Goal: Transaction & Acquisition: Purchase product/service

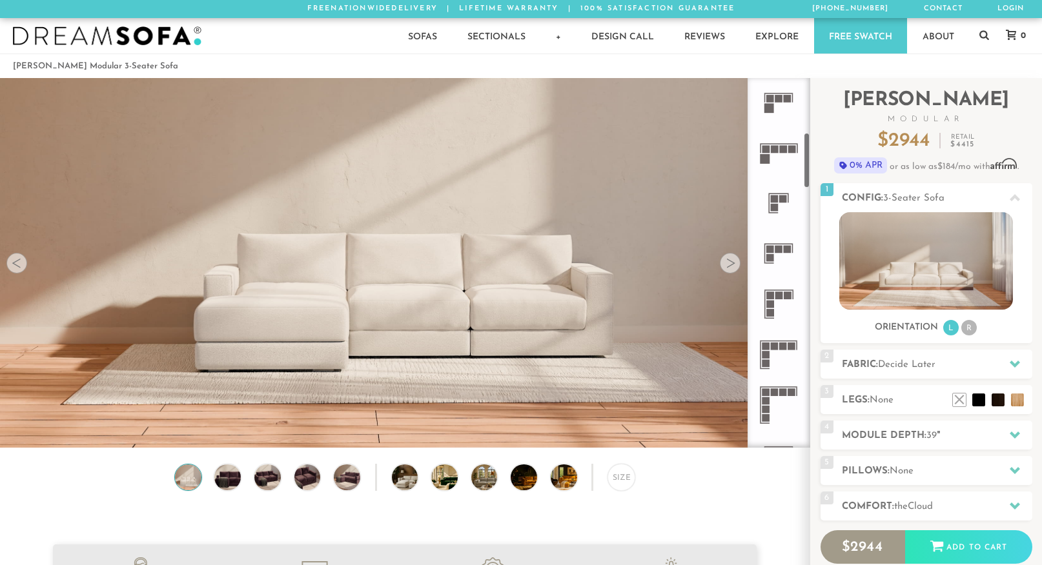
scroll to position [356, 0]
click at [769, 361] on rect at bounding box center [766, 362] width 8 height 8
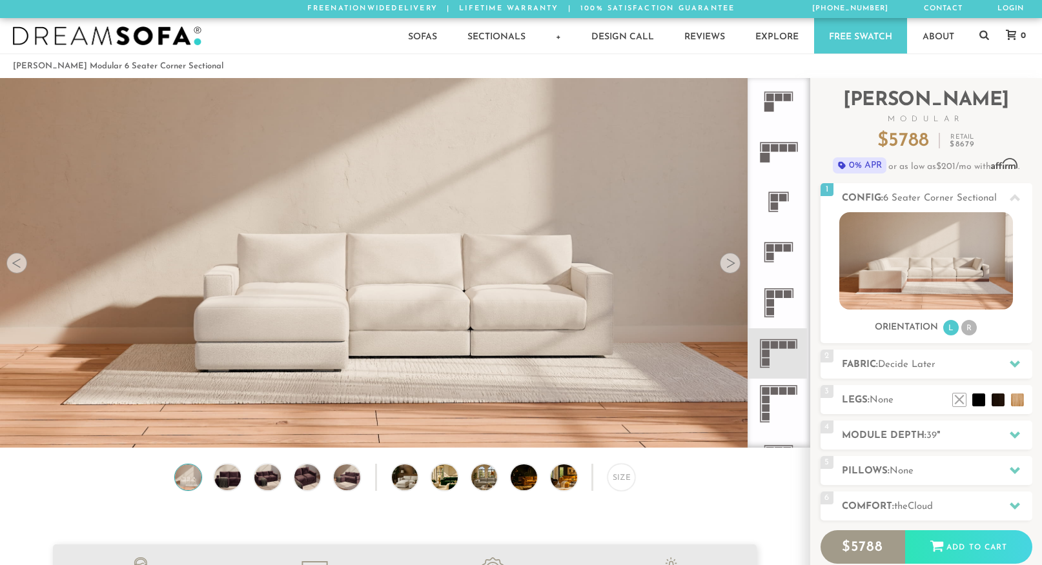
click at [762, 354] on rect at bounding box center [766, 354] width 8 height 8
click at [877, 358] on h2 "Fabric: Decide Later" at bounding box center [937, 365] width 190 height 15
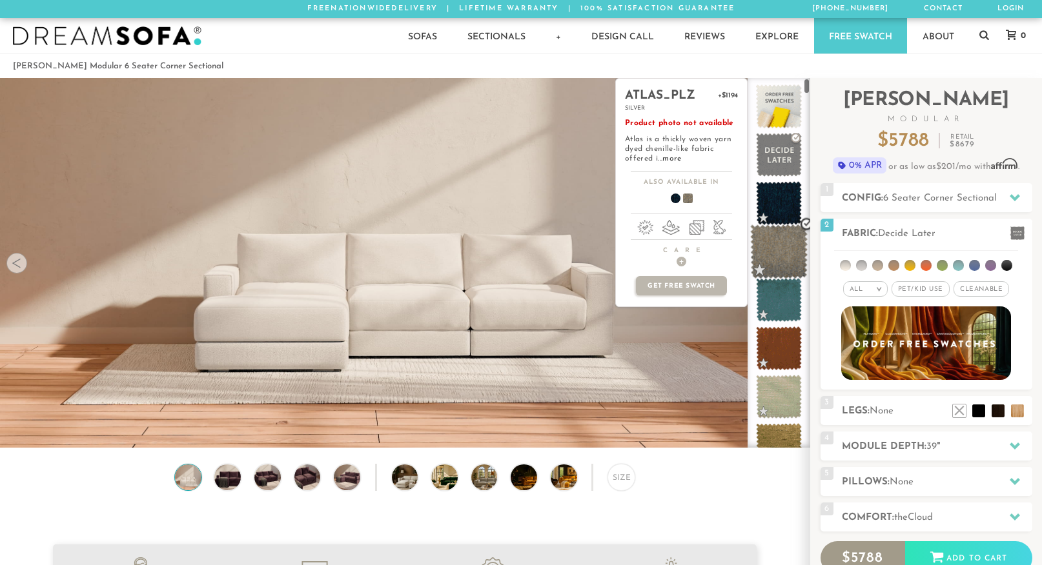
click at [781, 243] on span at bounding box center [778, 252] width 57 height 55
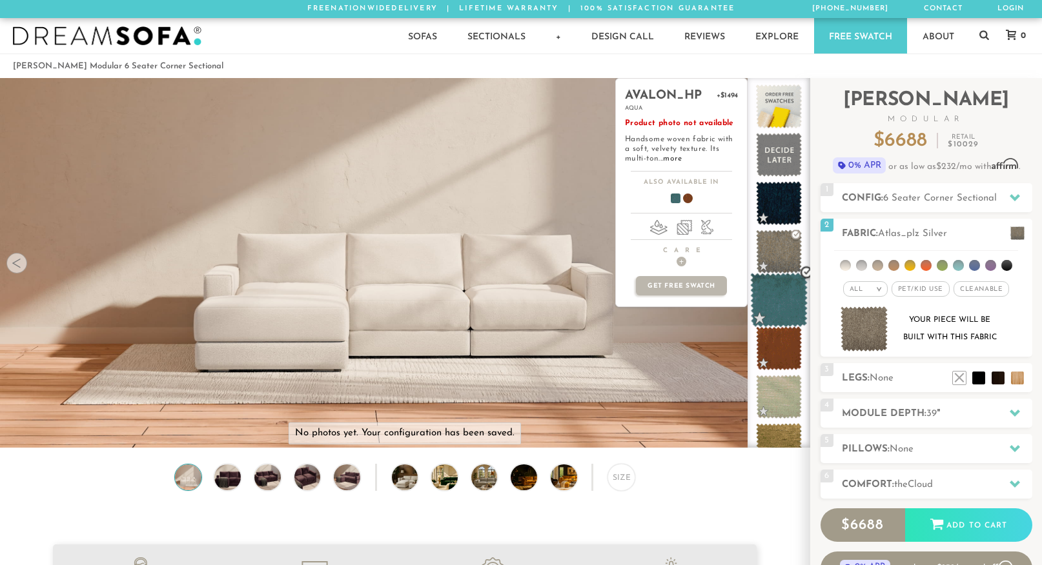
click at [776, 314] on span at bounding box center [778, 300] width 57 height 55
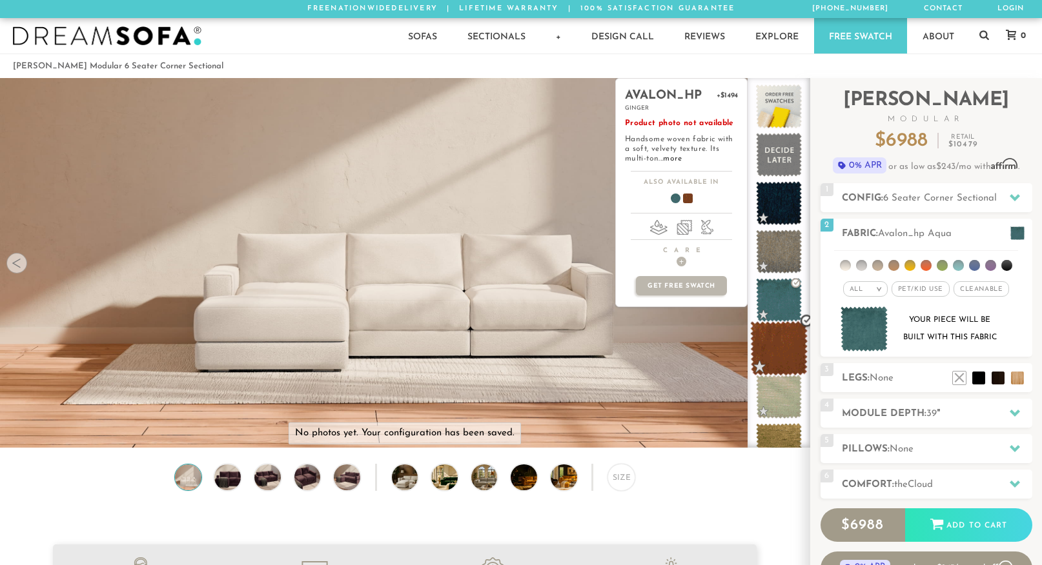
click at [775, 361] on span at bounding box center [778, 348] width 57 height 55
click at [773, 370] on span at bounding box center [778, 348] width 57 height 55
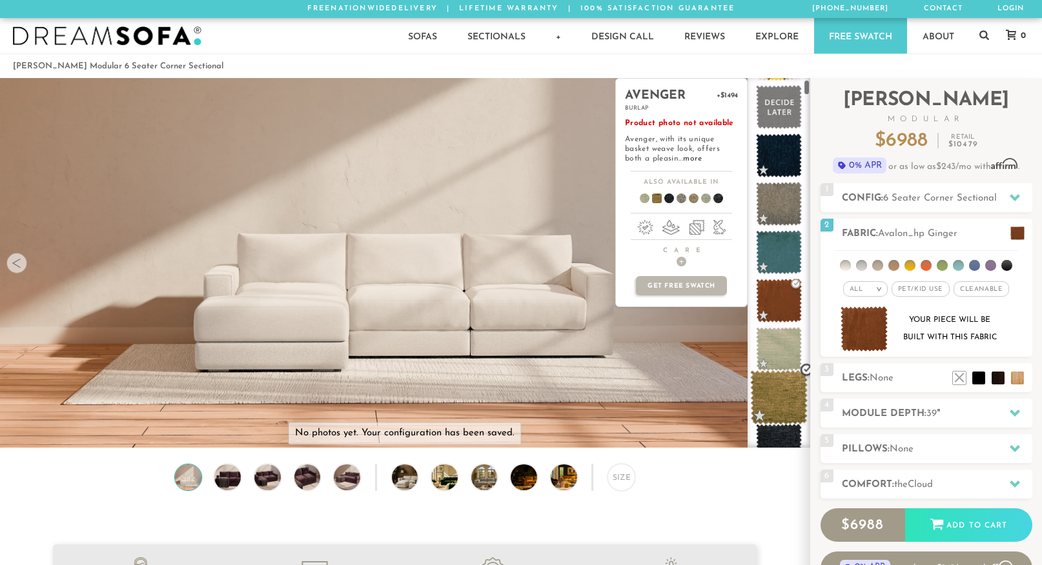
click at [776, 401] on span at bounding box center [778, 397] width 57 height 55
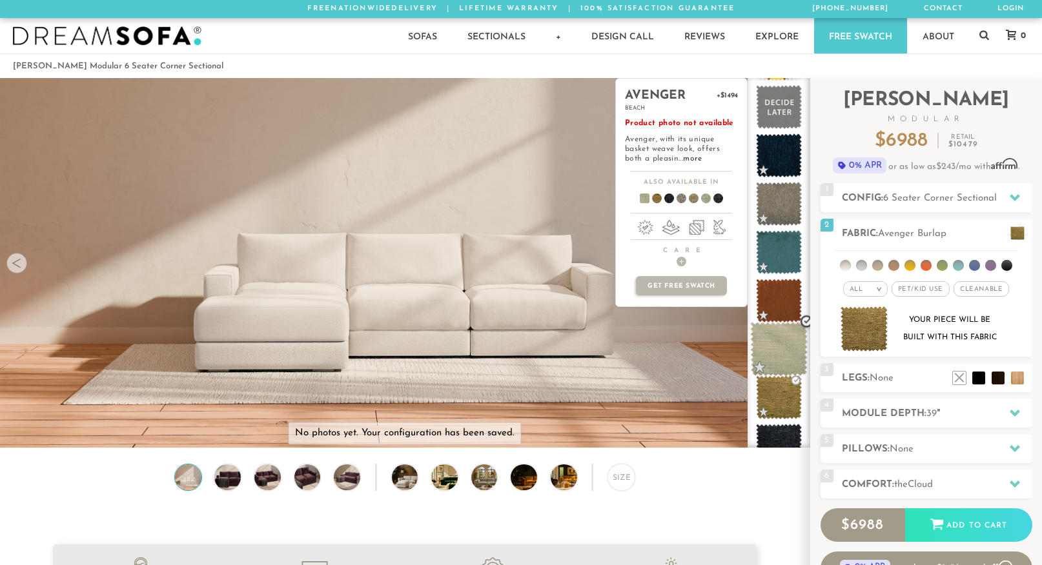
click at [779, 348] on span at bounding box center [778, 349] width 57 height 55
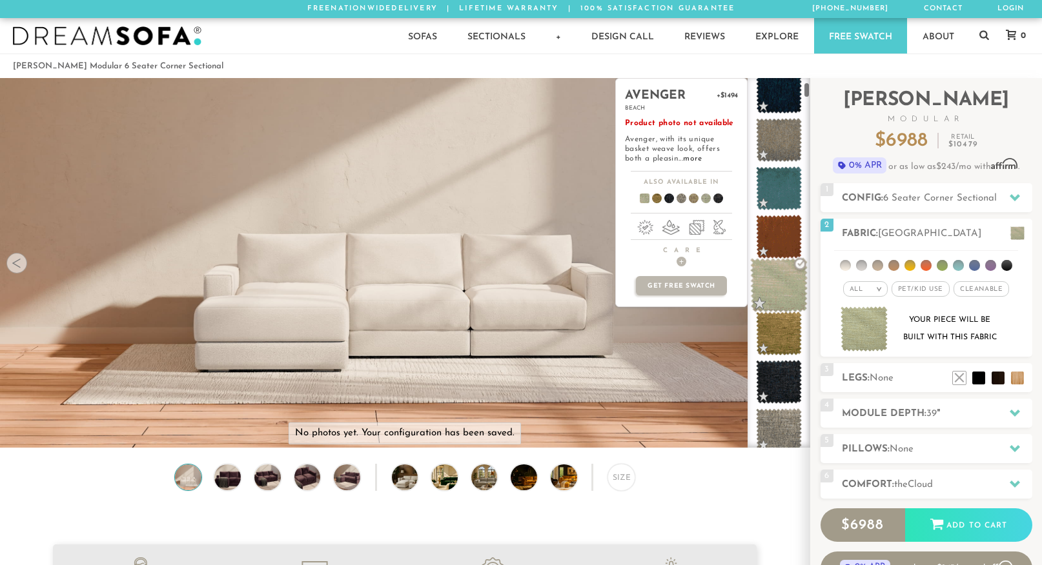
scroll to position [154, 0]
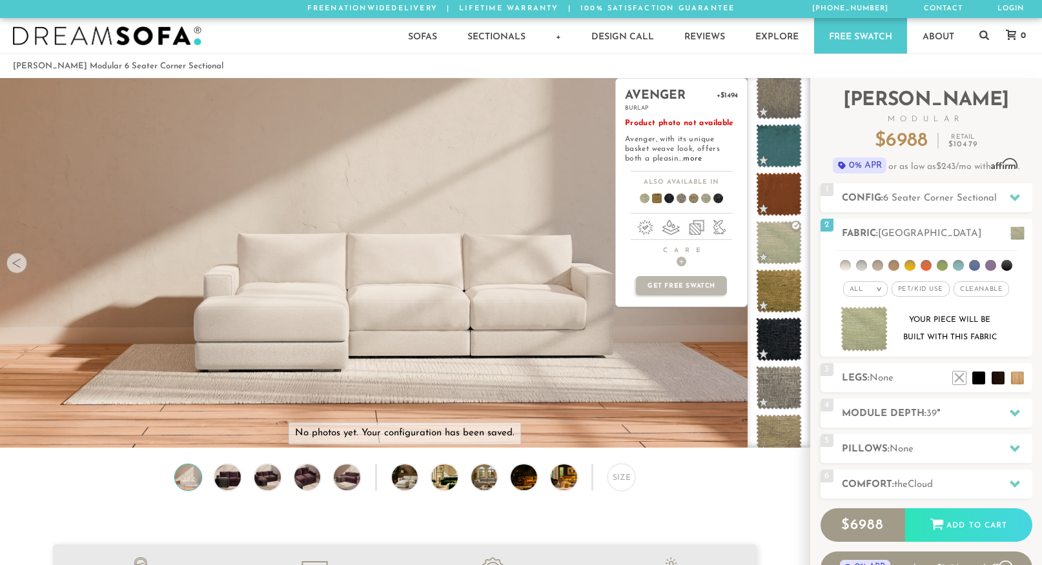
click at [669, 206] on ul at bounding box center [681, 201] width 131 height 19
click at [669, 201] on span at bounding box center [664, 201] width 50 height 48
click at [684, 200] on span at bounding box center [676, 201] width 50 height 48
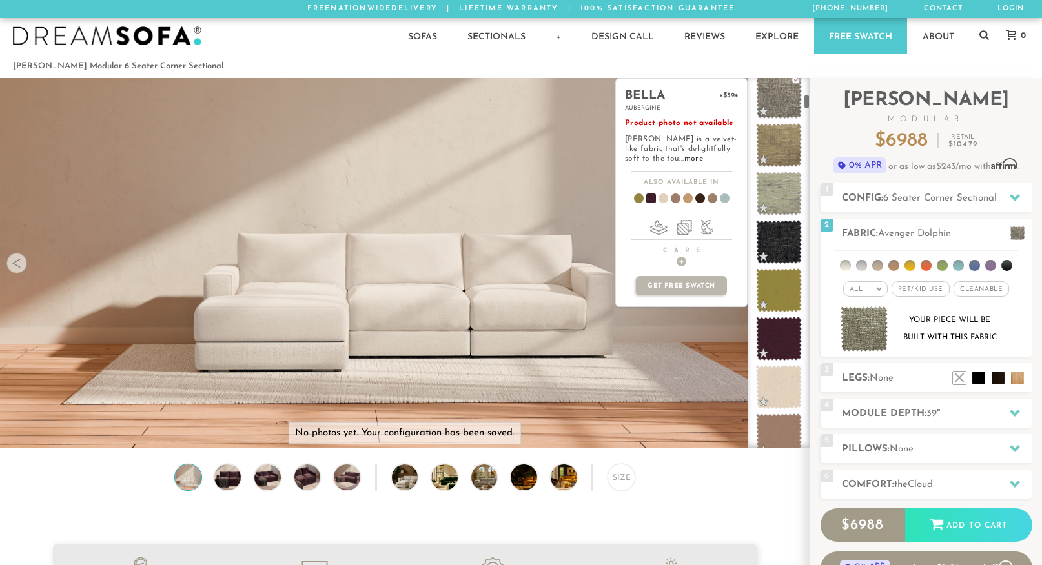
scroll to position [528, 0]
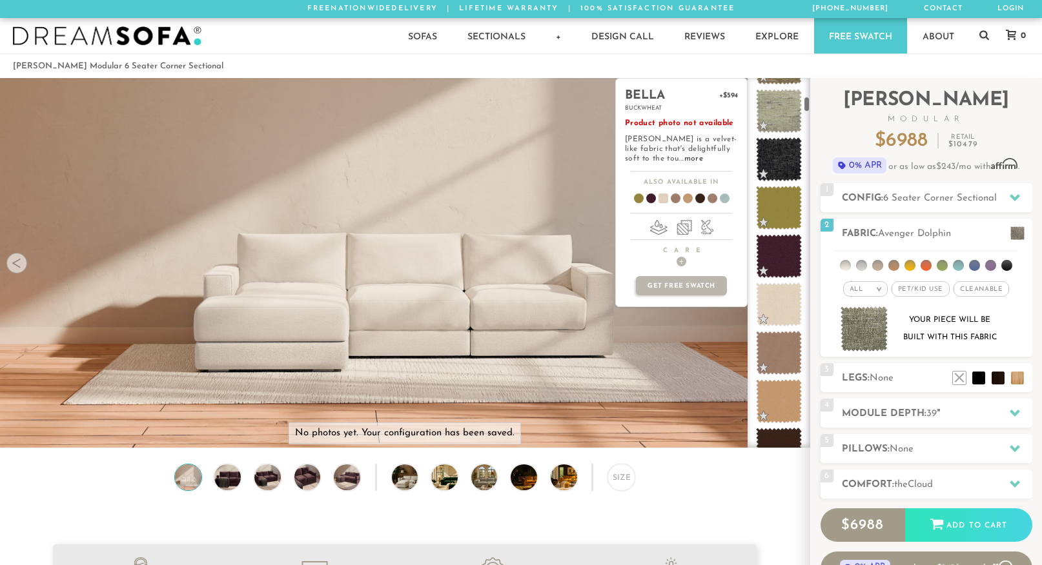
click at [775, 314] on span at bounding box center [779, 305] width 46 height 44
click at [780, 354] on span at bounding box center [778, 353] width 57 height 55
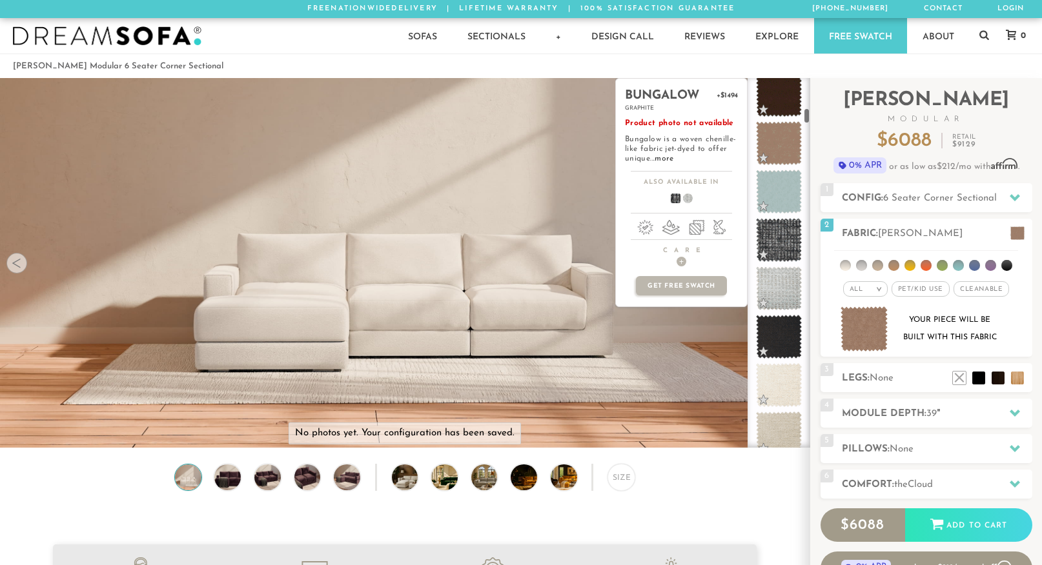
scroll to position [890, 0]
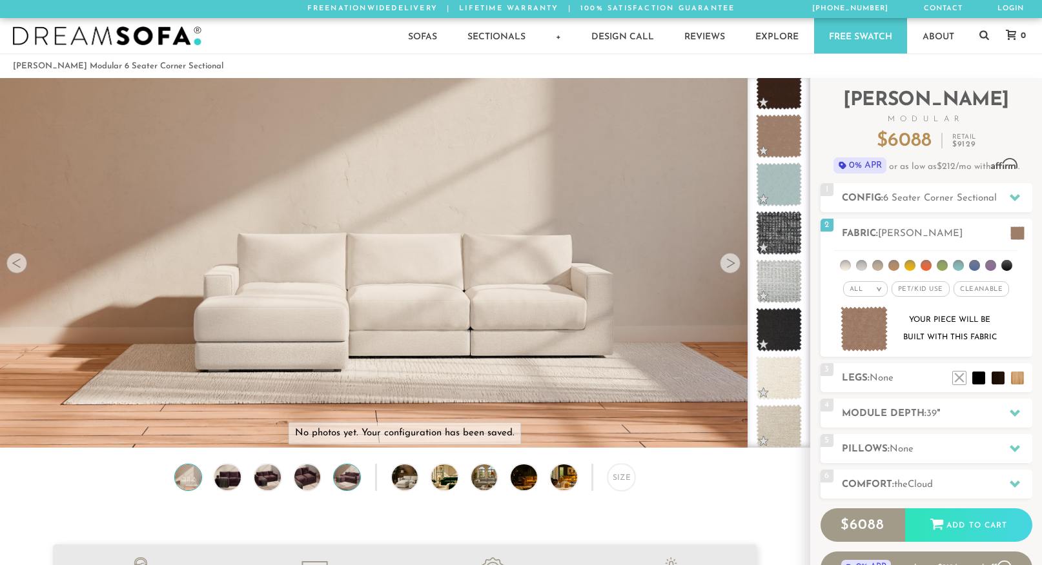
click at [340, 471] on img at bounding box center [347, 478] width 32 height 26
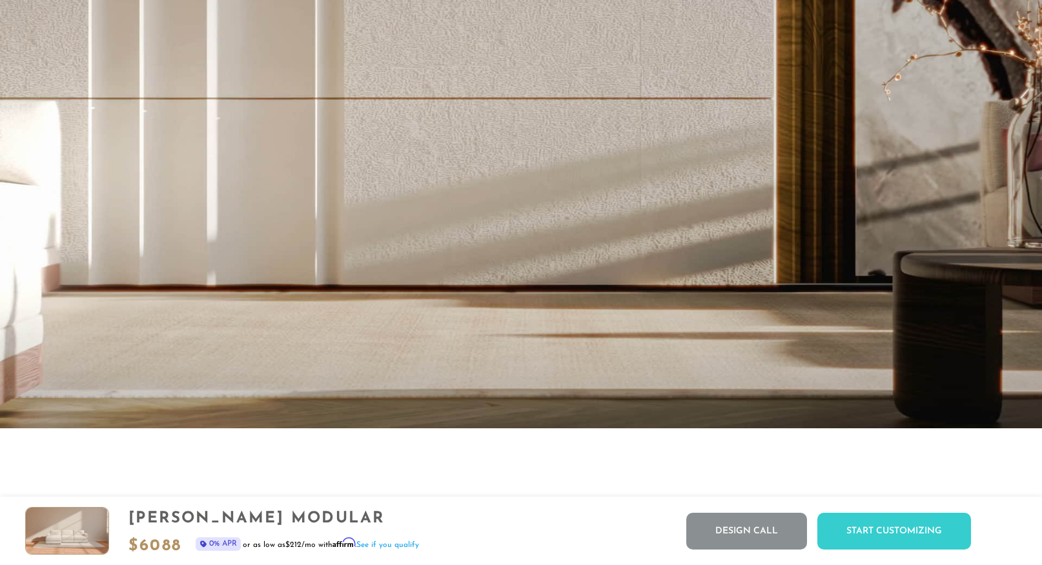
scroll to position [0, 0]
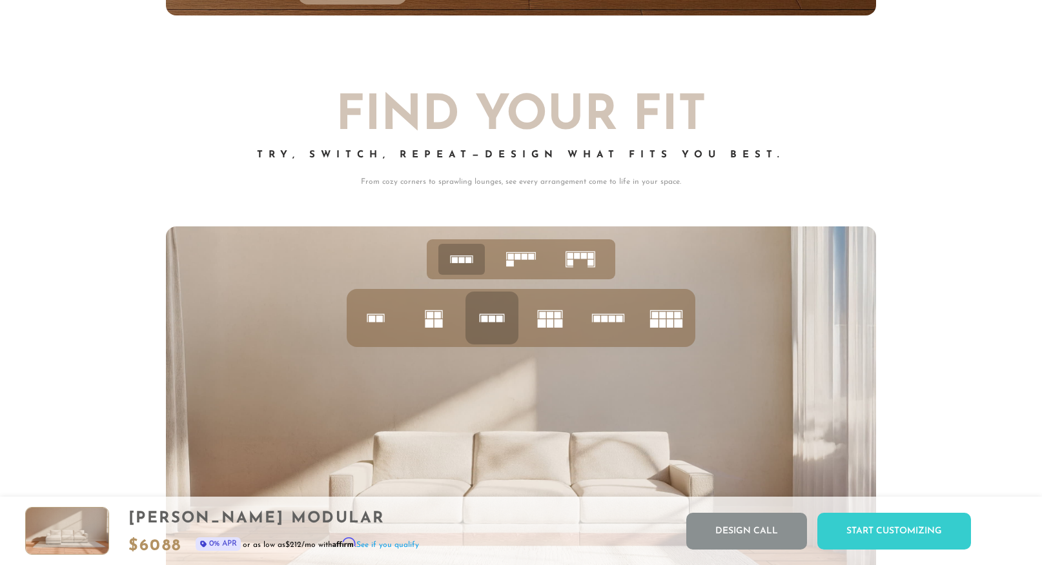
click at [527, 261] on icon at bounding box center [521, 259] width 40 height 40
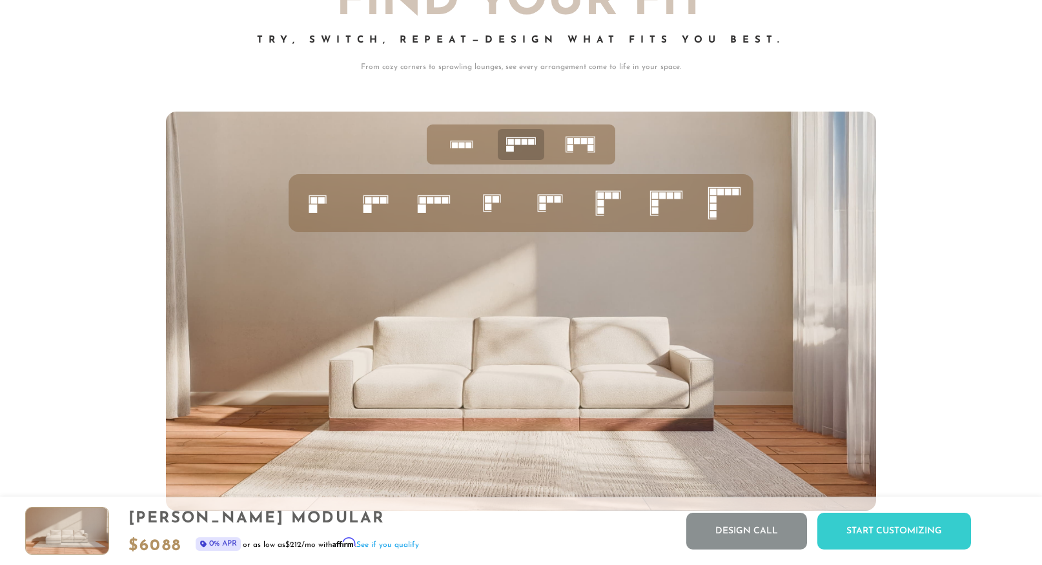
scroll to position [5211, 0]
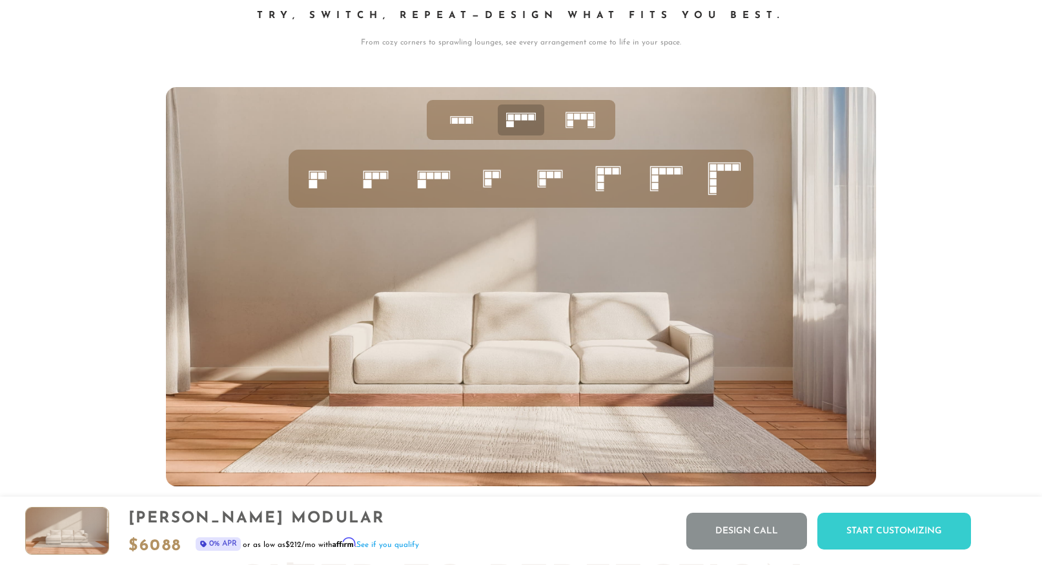
drag, startPoint x: 675, startPoint y: 182, endPoint x: 677, endPoint y: 172, distance: 10.5
click at [678, 172] on icon at bounding box center [666, 179] width 44 height 44
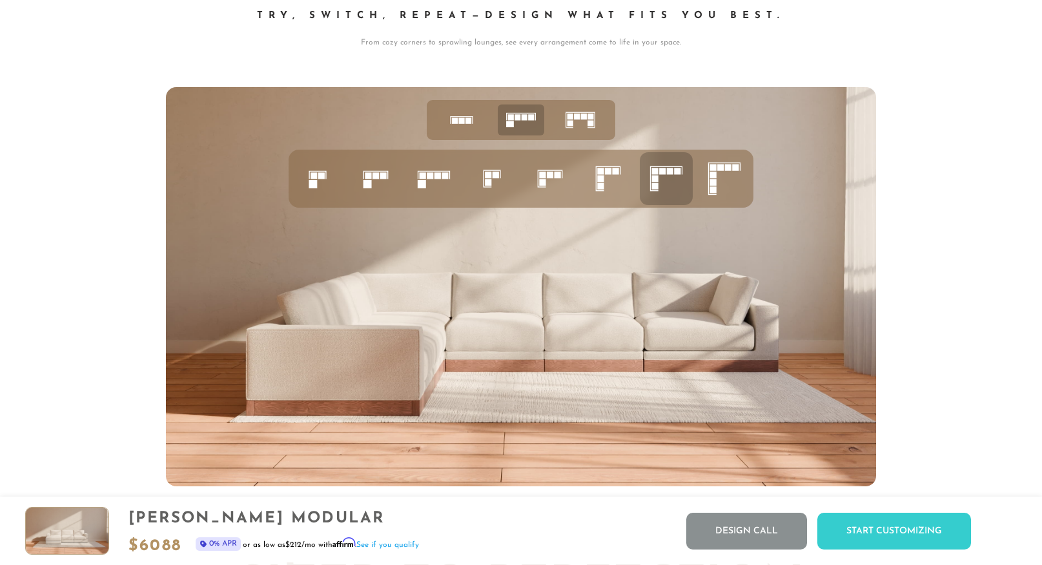
click at [677, 172] on rect at bounding box center [677, 171] width 6 height 6
click at [670, 172] on rect at bounding box center [670, 171] width 6 height 6
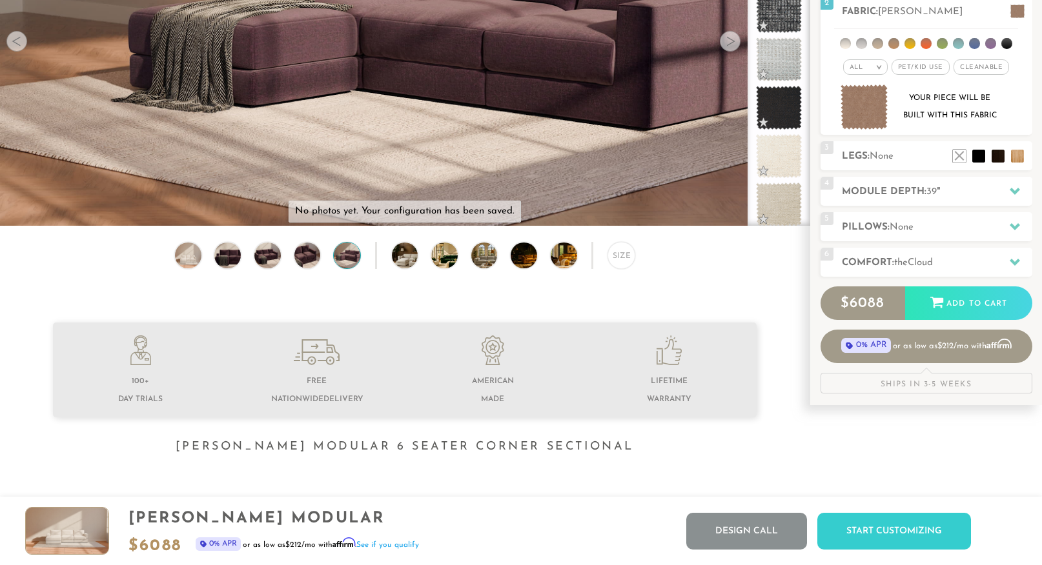
scroll to position [0, 0]
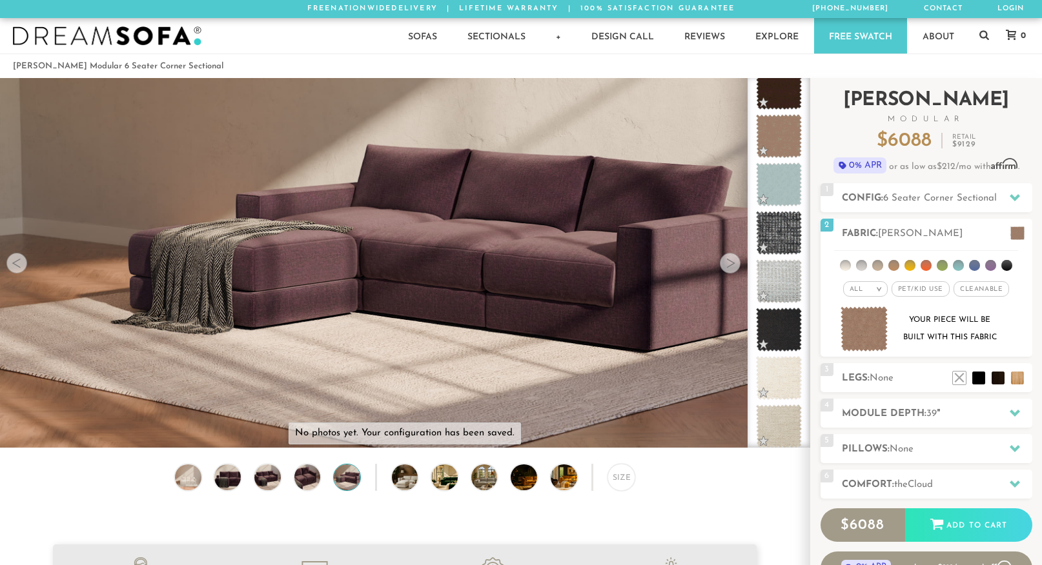
click at [869, 160] on span "0% APR" at bounding box center [860, 165] width 54 height 16
click at [871, 160] on span "0% APR" at bounding box center [860, 165] width 54 height 16
click at [1006, 164] on span "Affirm" at bounding box center [1004, 164] width 27 height 11
click at [970, 199] on span "6 Seater Corner Sectional" at bounding box center [940, 199] width 114 height 10
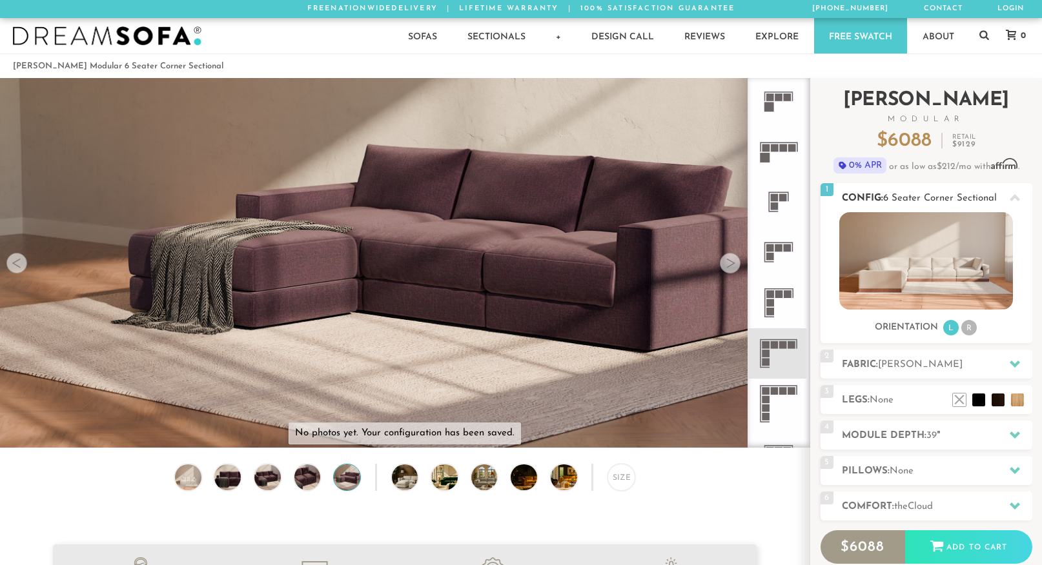
click at [970, 199] on span "6 Seater Corner Sectional" at bounding box center [940, 199] width 114 height 10
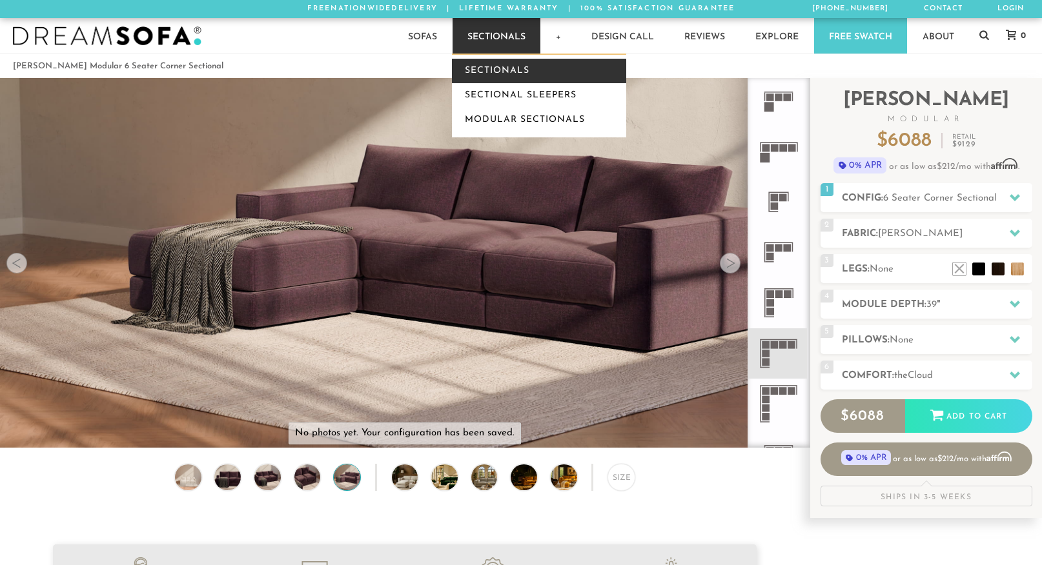
click at [500, 62] on link "Sectionals" at bounding box center [539, 71] width 174 height 25
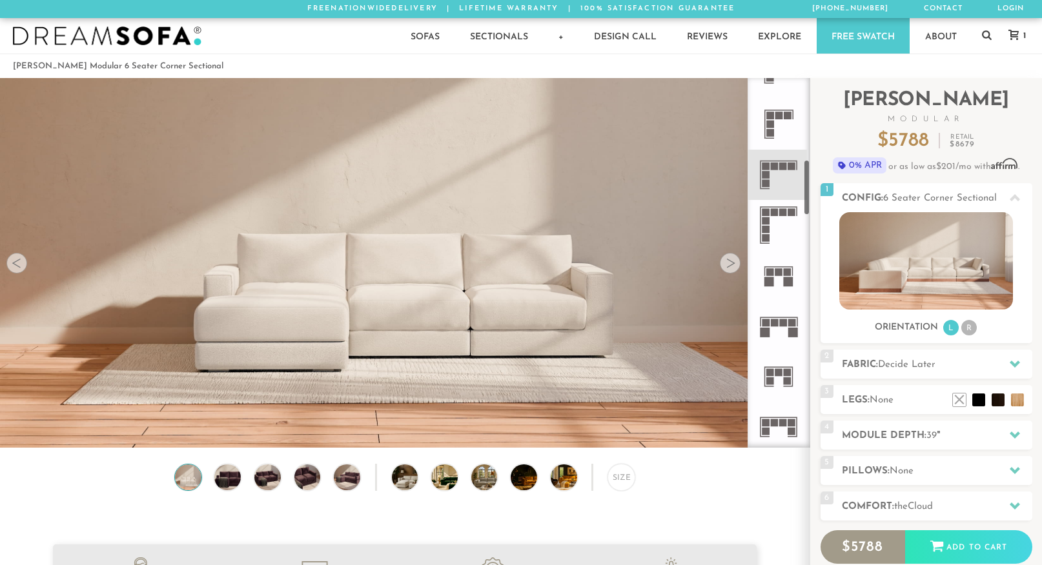
scroll to position [537, 0]
click at [900, 444] on div "4 Module Depth: 39 "" at bounding box center [926, 435] width 212 height 29
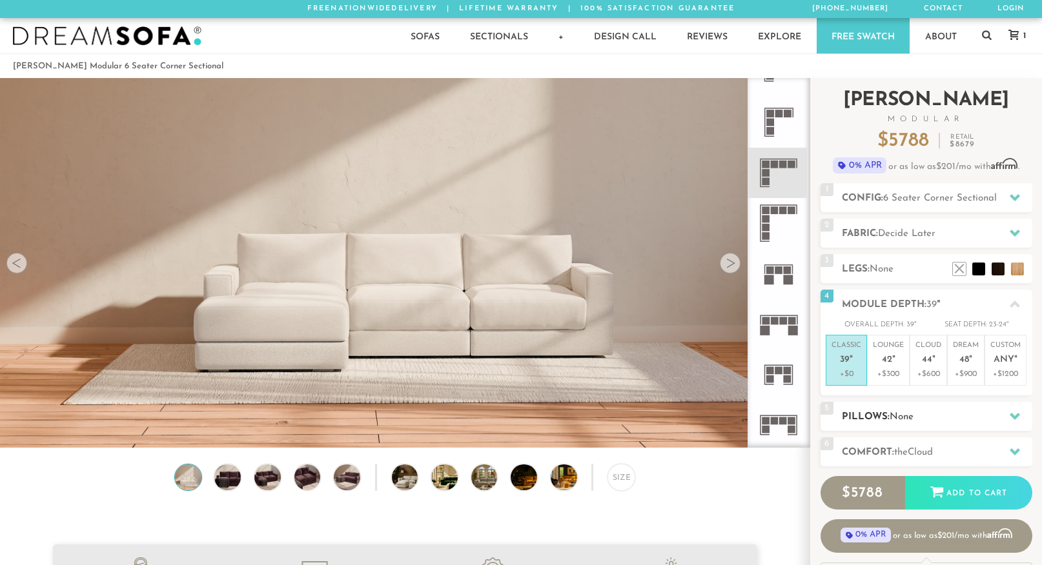
click at [896, 412] on span "None" at bounding box center [901, 417] width 24 height 10
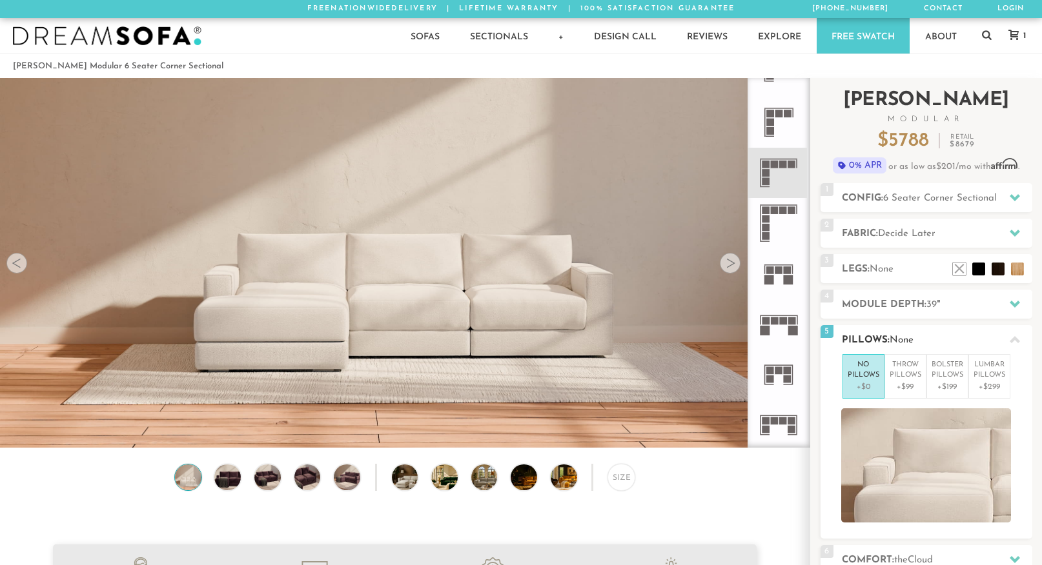
click at [899, 338] on span "None" at bounding box center [901, 341] width 24 height 10
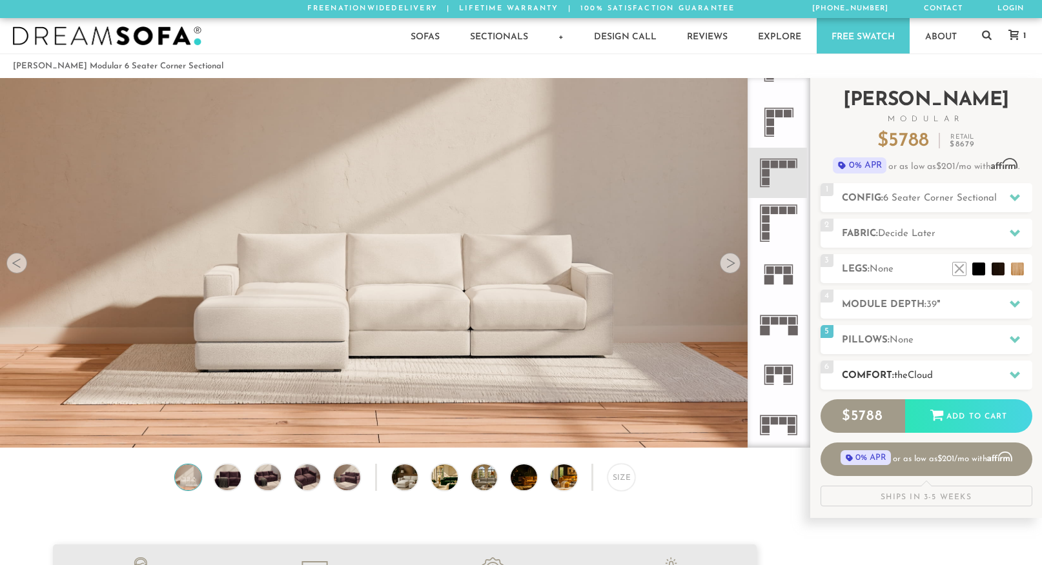
click at [902, 371] on span "the" at bounding box center [901, 376] width 14 height 10
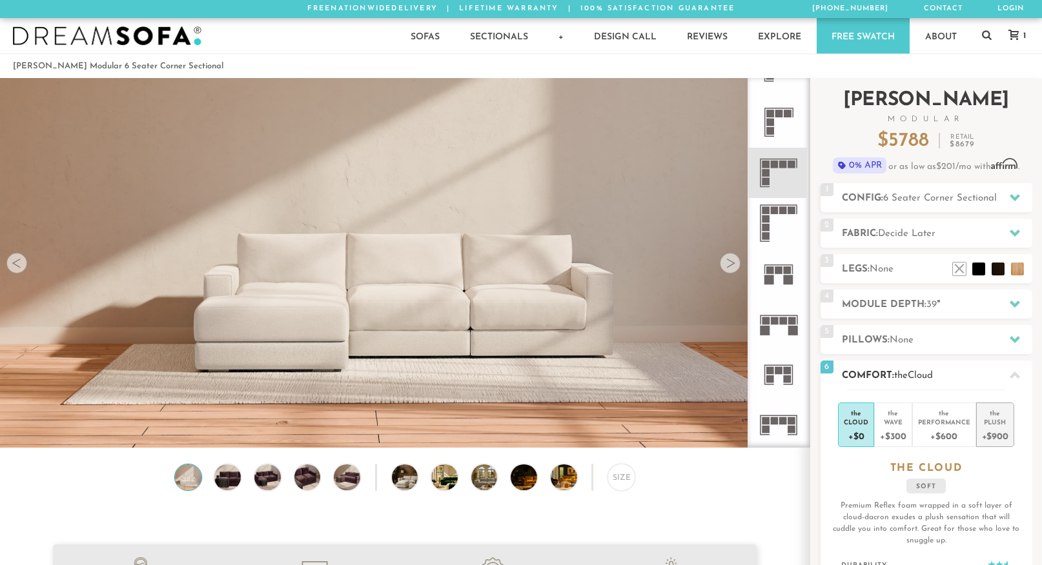
click at [993, 412] on div "the" at bounding box center [995, 411] width 26 height 13
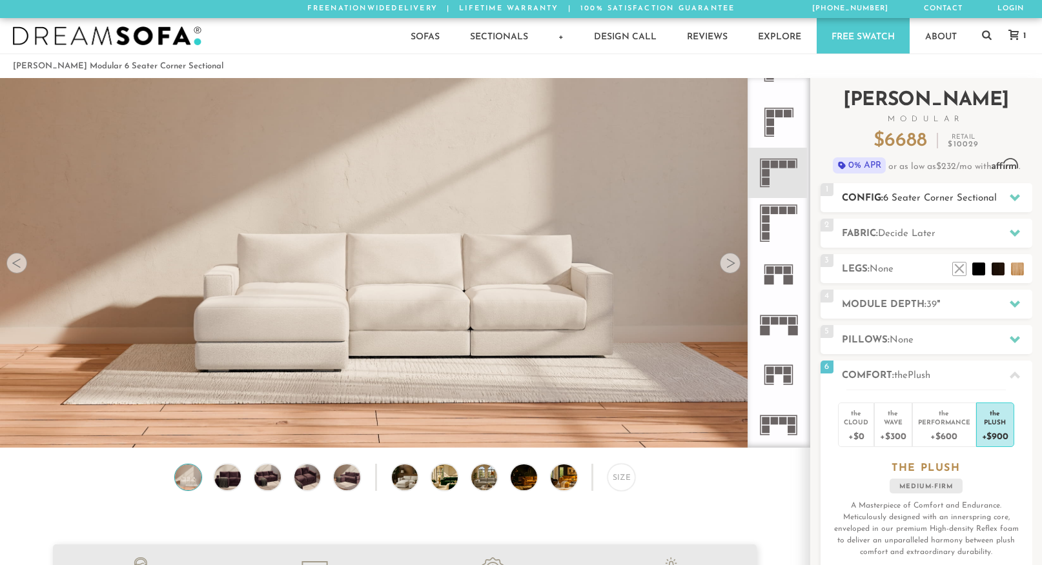
click at [913, 203] on h2 "Config: 6 Seater Corner Sectional" at bounding box center [937, 198] width 190 height 15
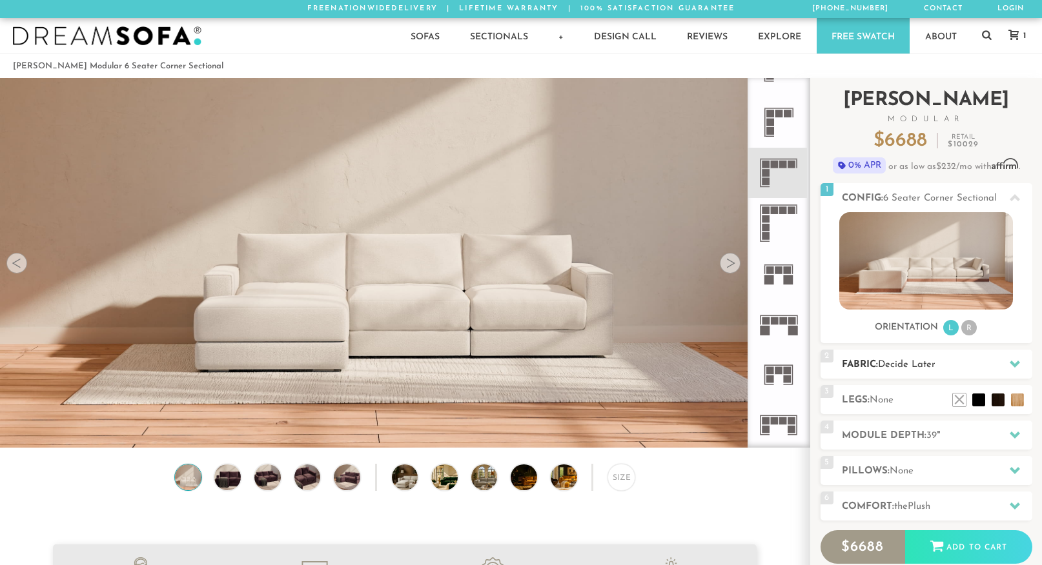
click at [877, 374] on div "2 Fabric: Decide Later" at bounding box center [926, 364] width 212 height 29
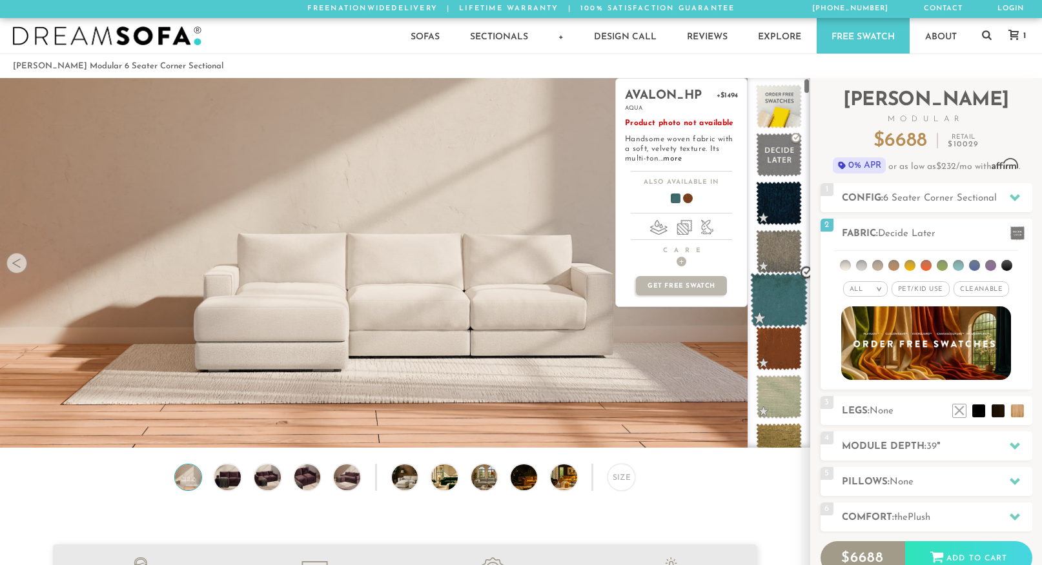
click at [767, 310] on span at bounding box center [778, 300] width 57 height 55
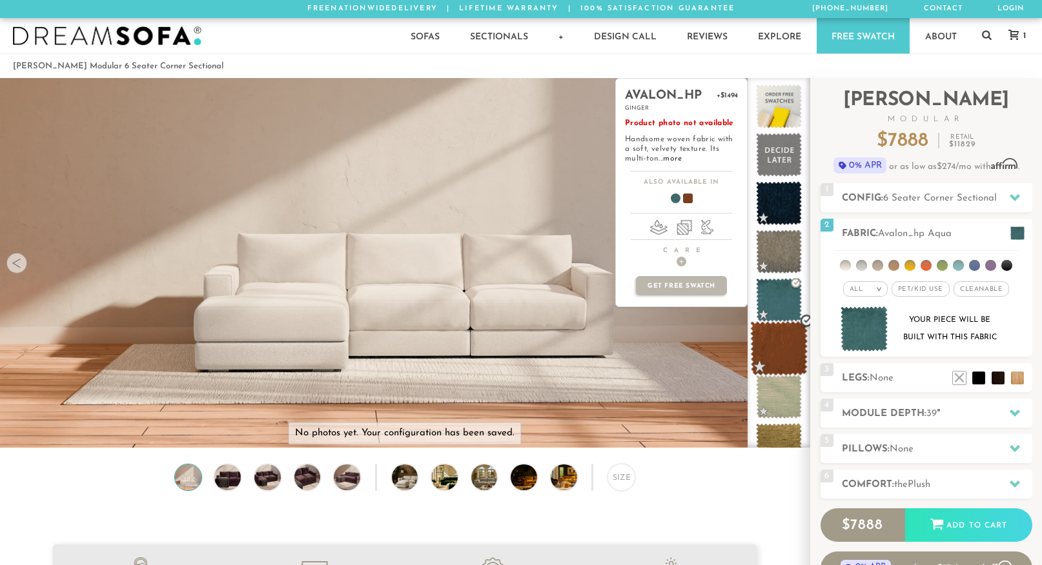
click at [768, 356] on span at bounding box center [778, 348] width 57 height 55
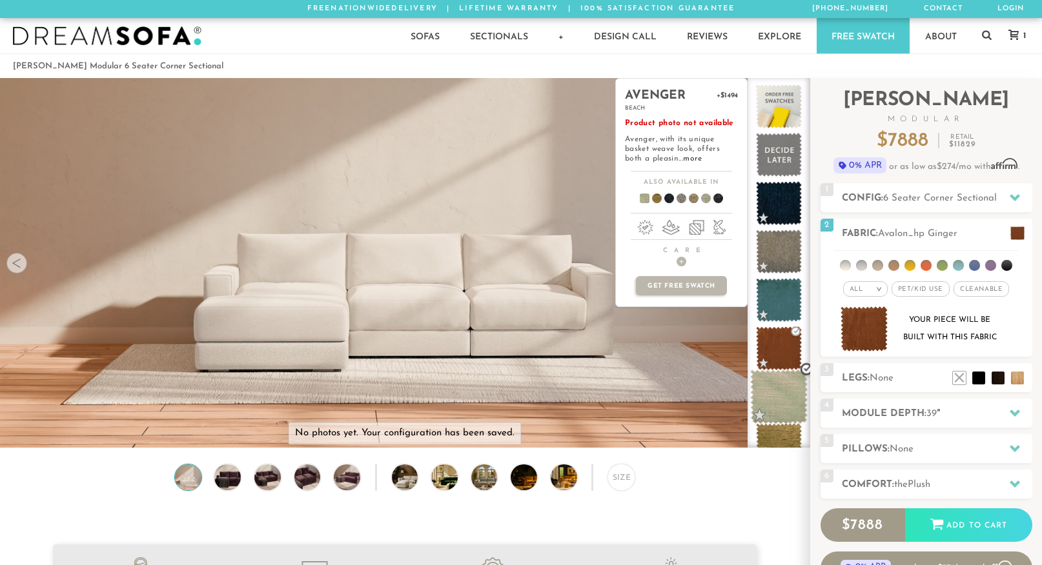
click at [771, 411] on span at bounding box center [778, 397] width 57 height 55
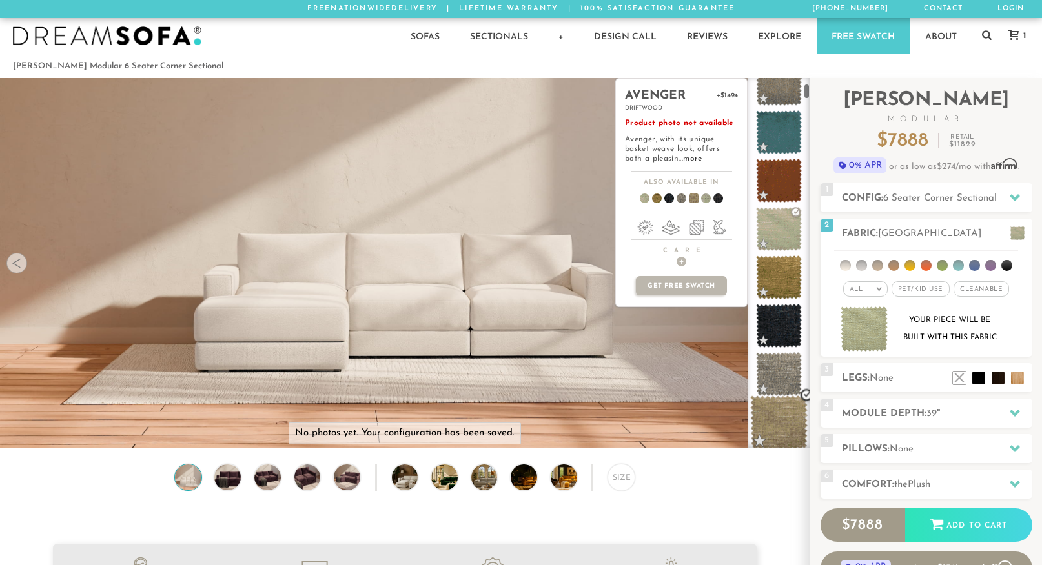
click at [771, 400] on span at bounding box center [778, 423] width 57 height 55
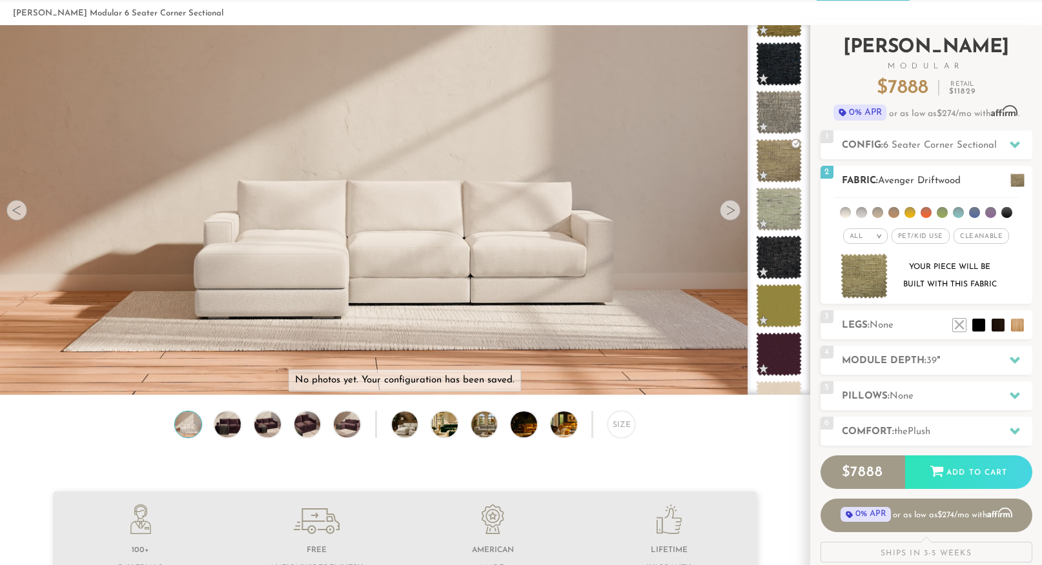
scroll to position [44, 0]
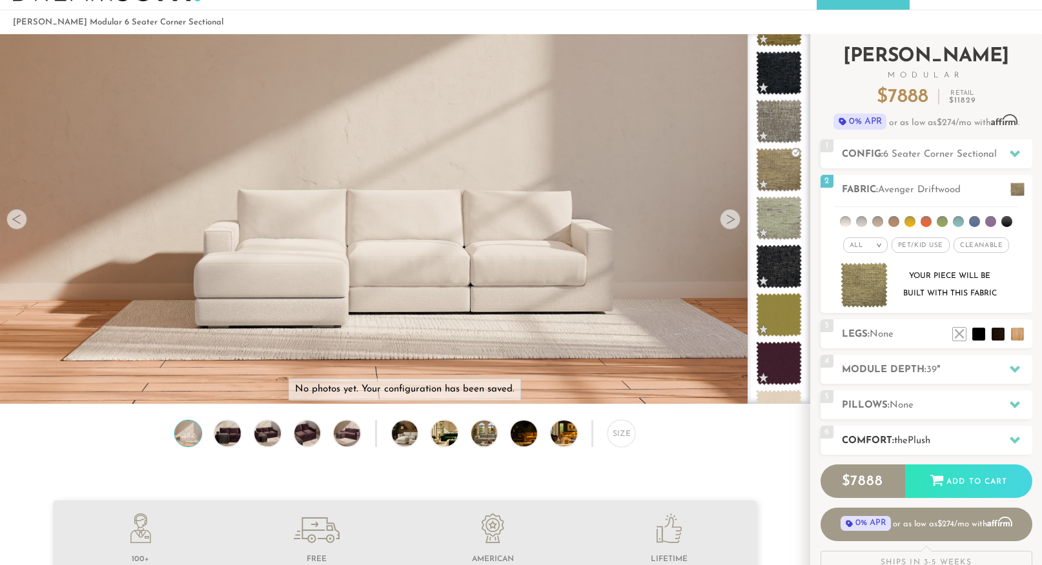
click at [905, 438] on span "the" at bounding box center [901, 441] width 14 height 10
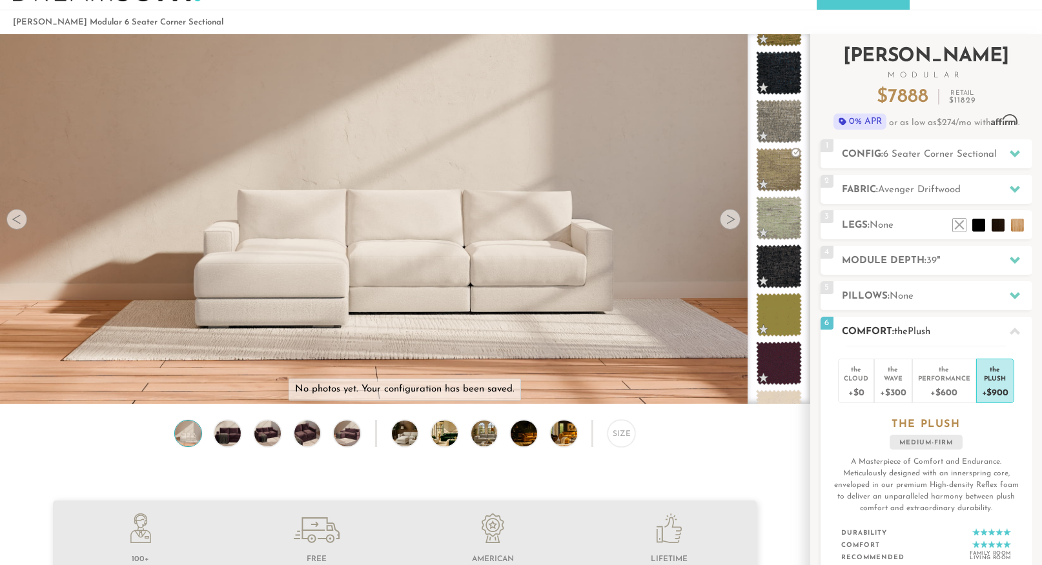
click at [889, 318] on div "6 Comfort: the Plush medium firm" at bounding box center [926, 331] width 212 height 29
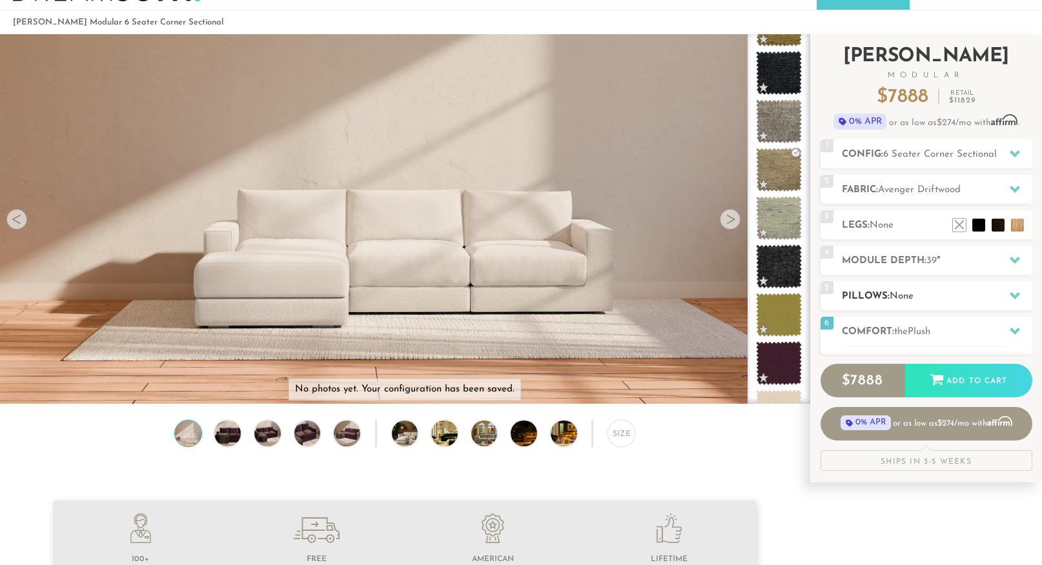
click at [889, 308] on div "5 Pillows: None" at bounding box center [926, 295] width 212 height 29
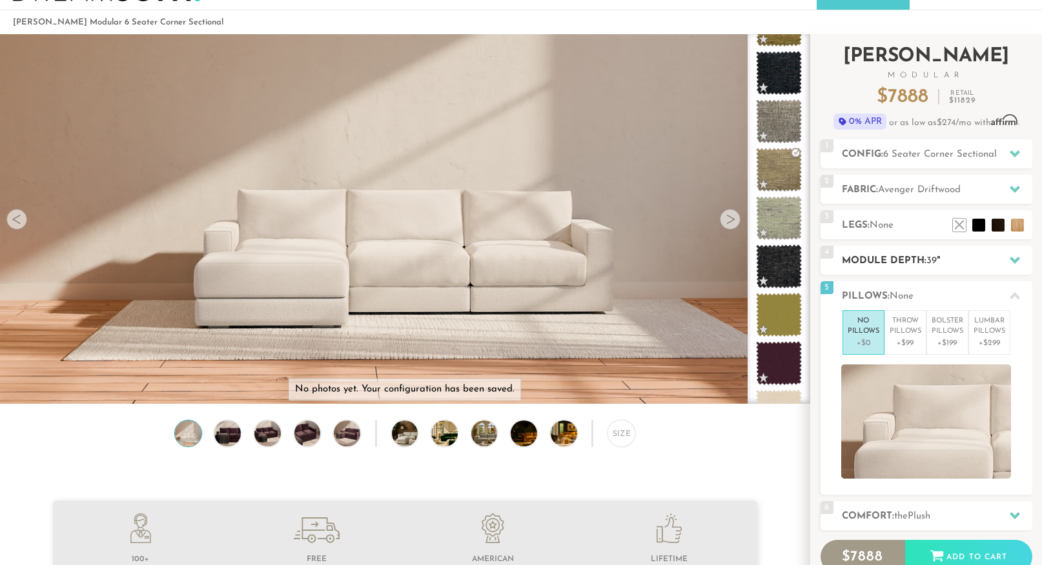
click at [888, 270] on div "4 Module Depth: 39 "" at bounding box center [926, 260] width 212 height 29
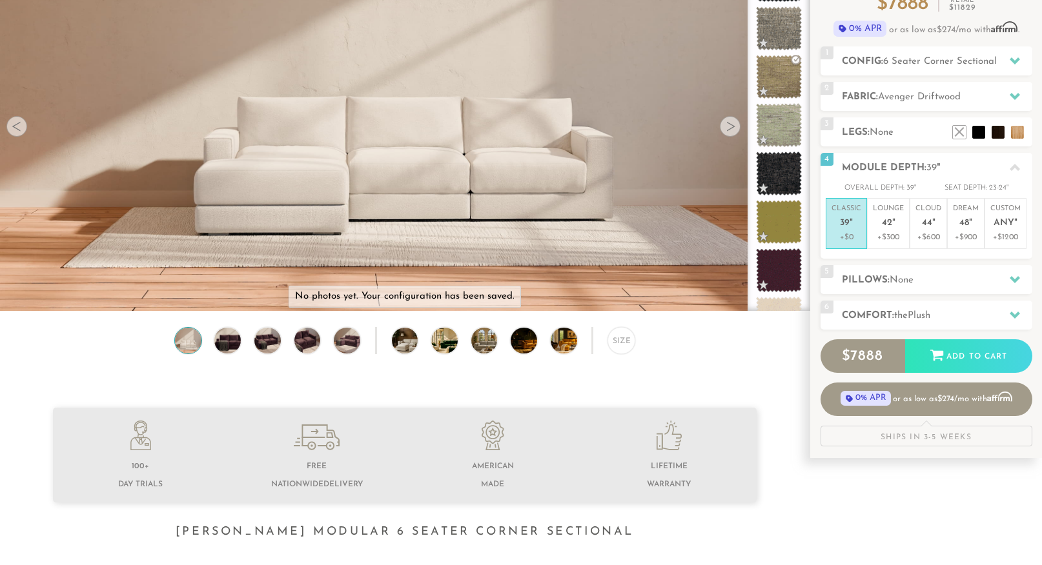
scroll to position [145, 0]
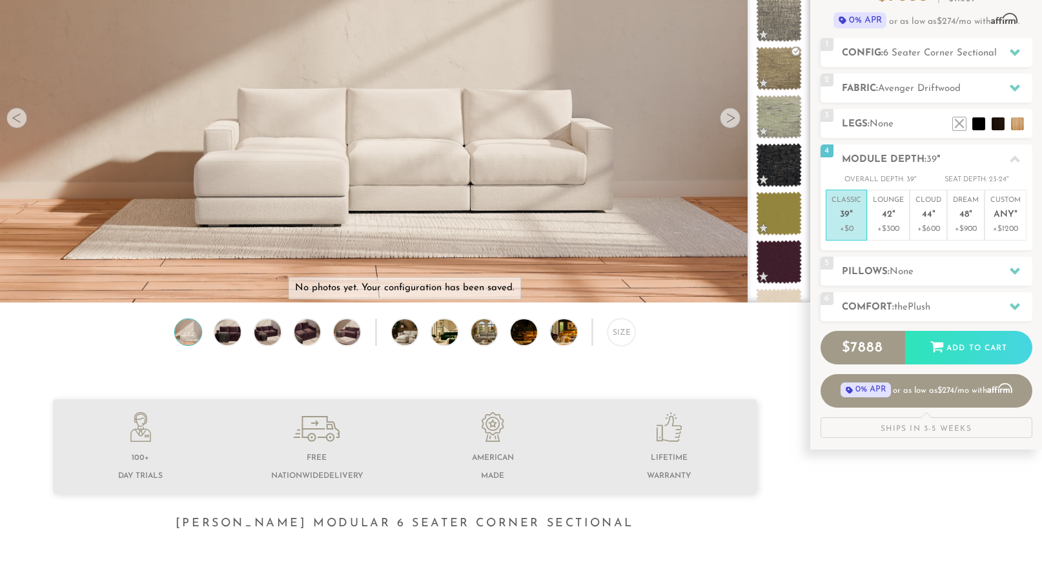
click at [940, 432] on div "Ships in 3-5 Weeks" at bounding box center [926, 428] width 212 height 21
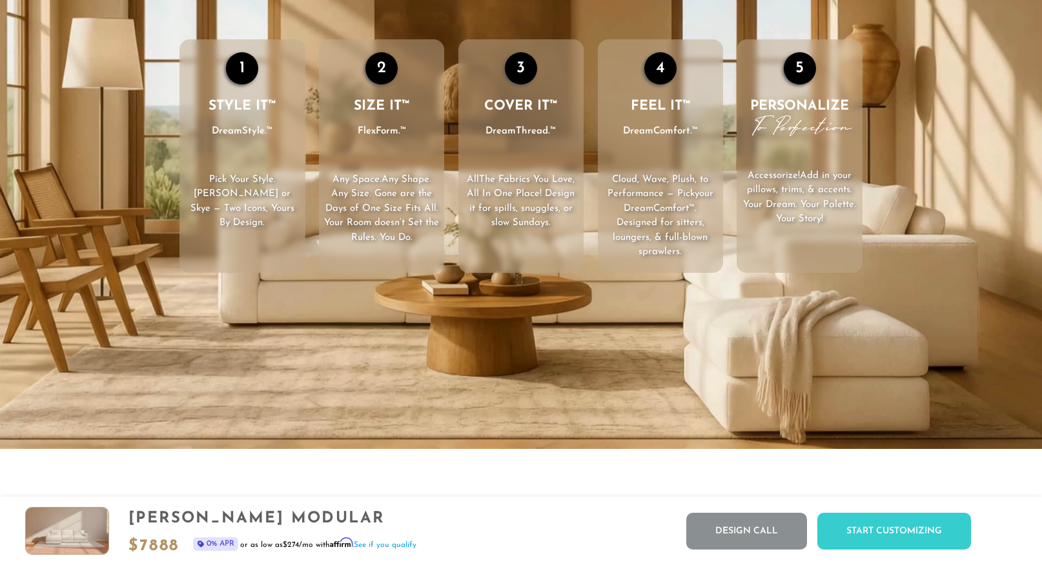
scroll to position [2209, 0]
